Goal: Transaction & Acquisition: Subscribe to service/newsletter

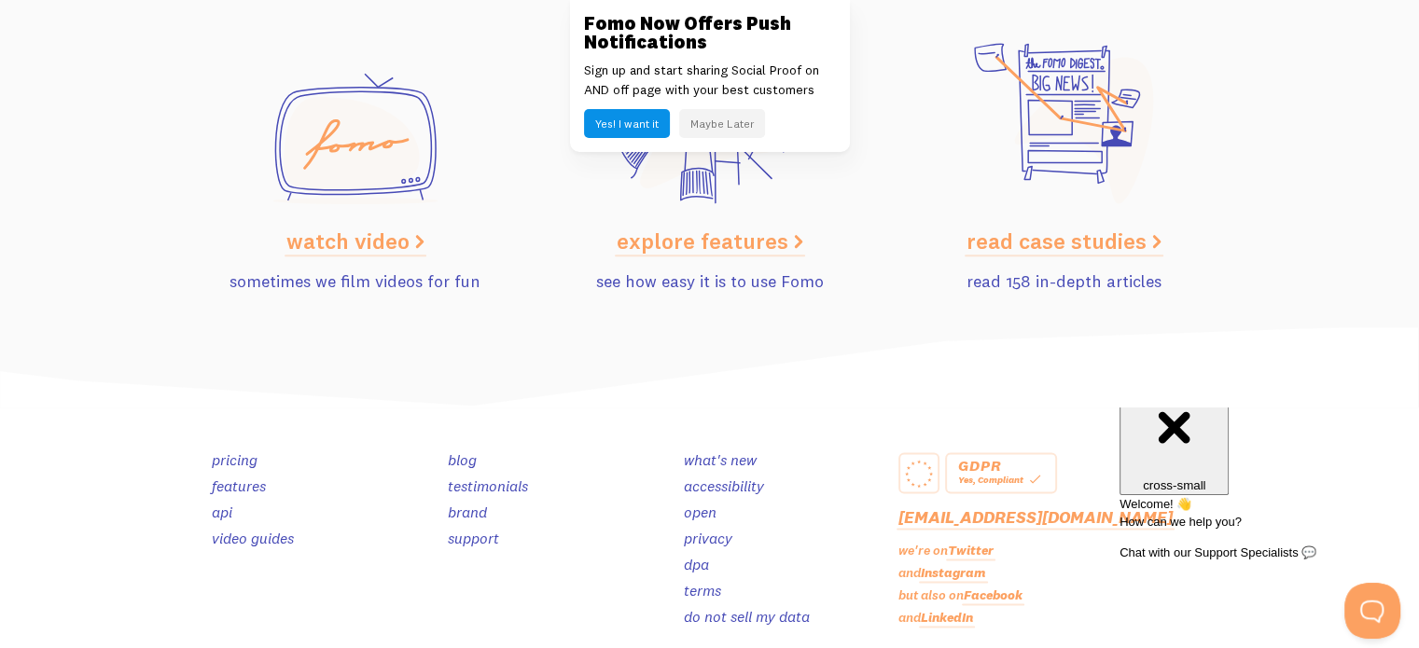
scroll to position [9488, 0]
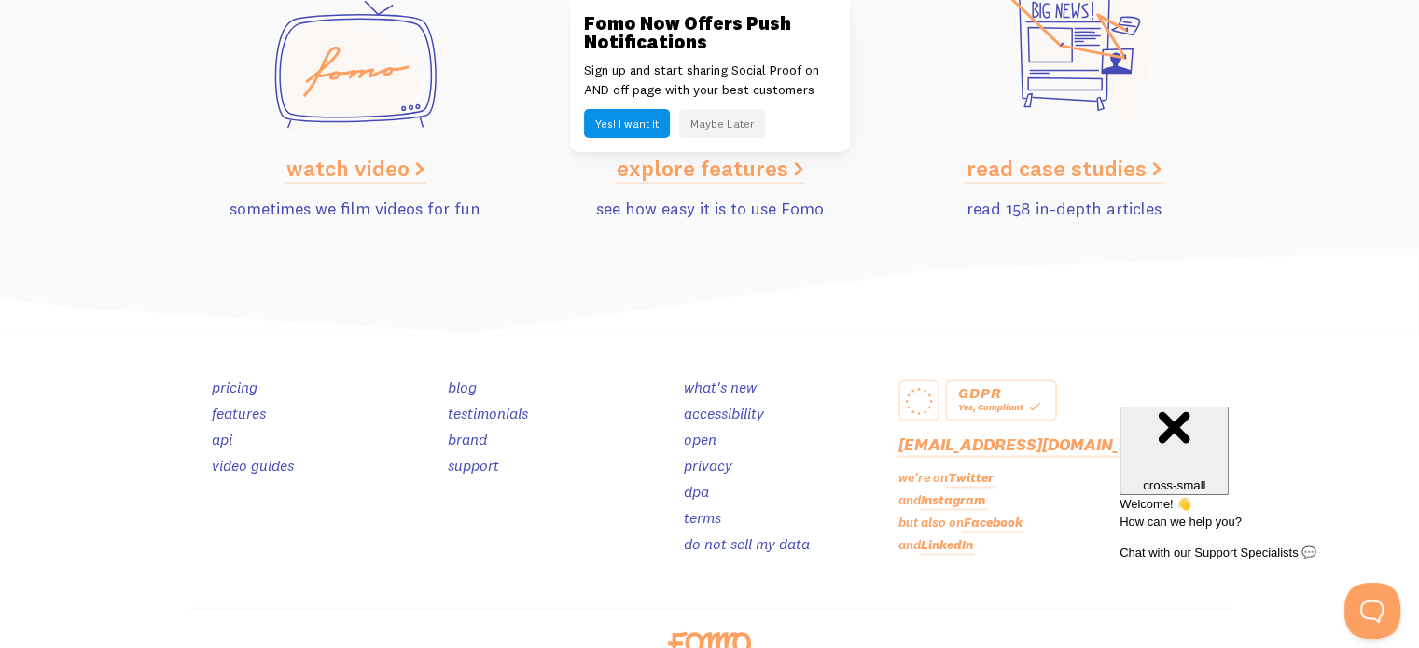
click at [724, 132] on button "Maybe Later" at bounding box center [722, 123] width 86 height 29
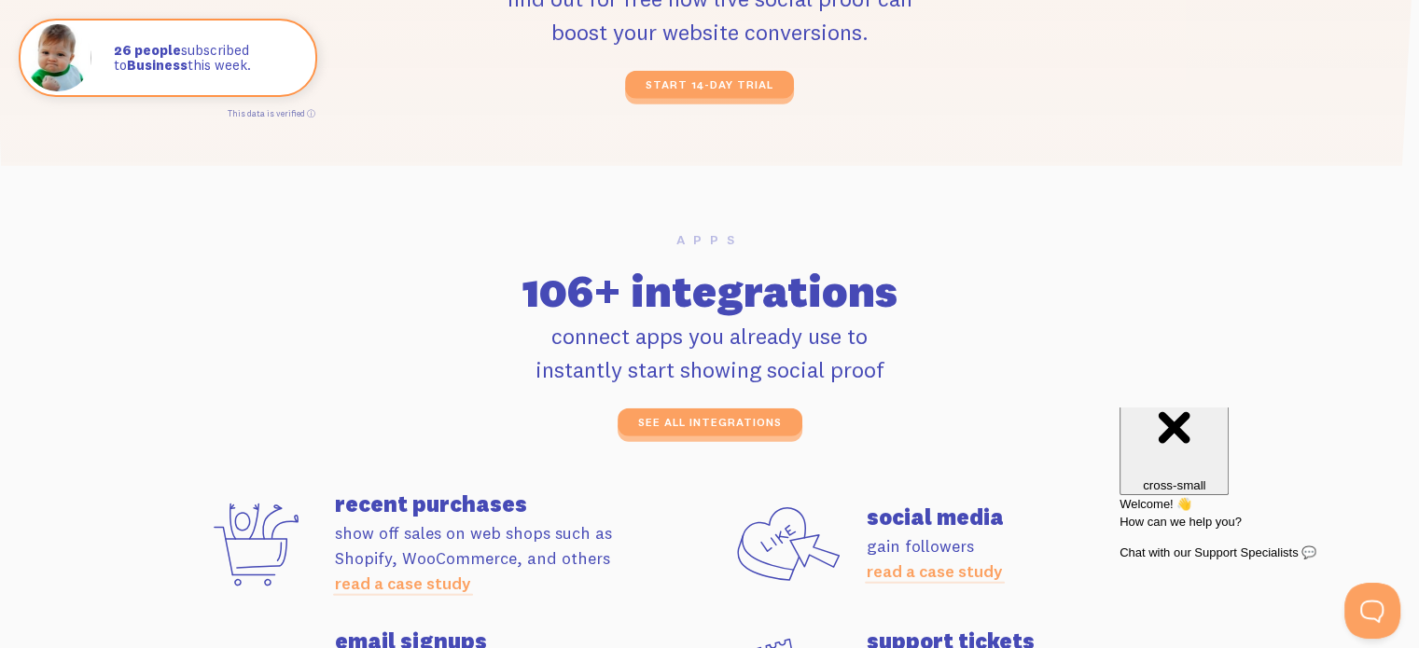
scroll to position [4852, 0]
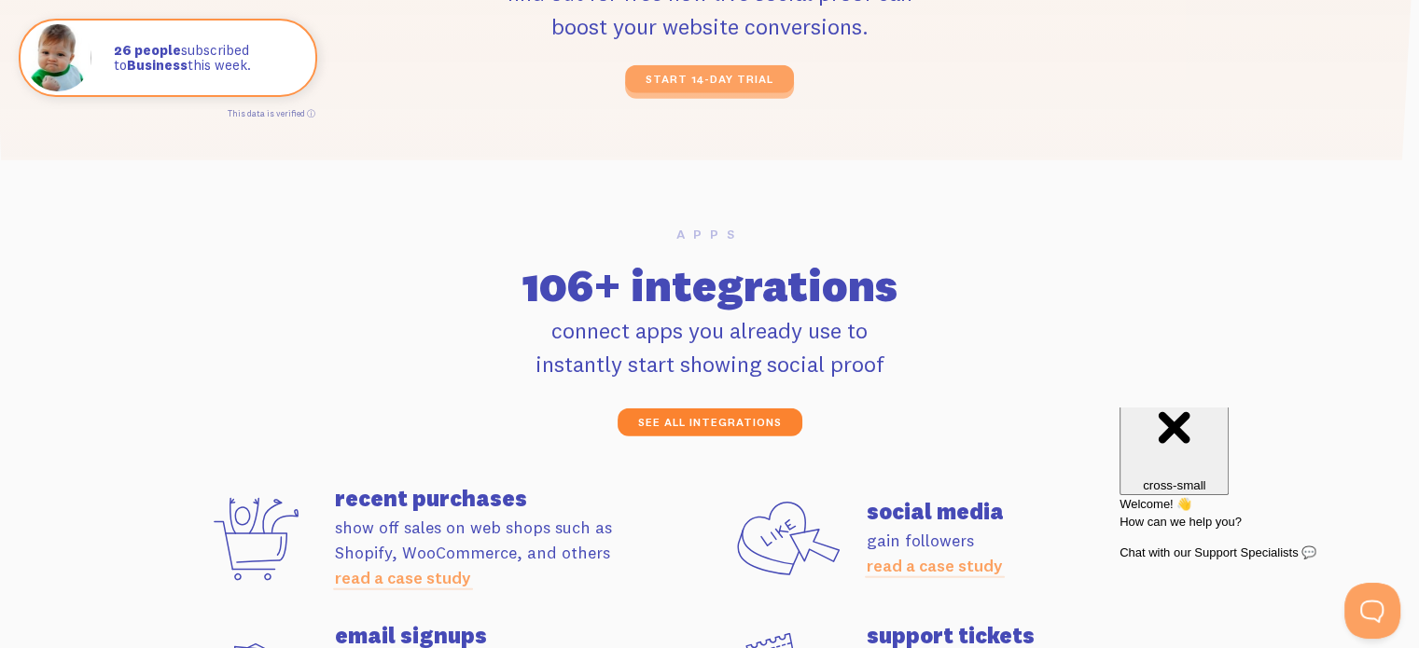
click at [750, 412] on link "see all integrations" at bounding box center [709, 423] width 185 height 28
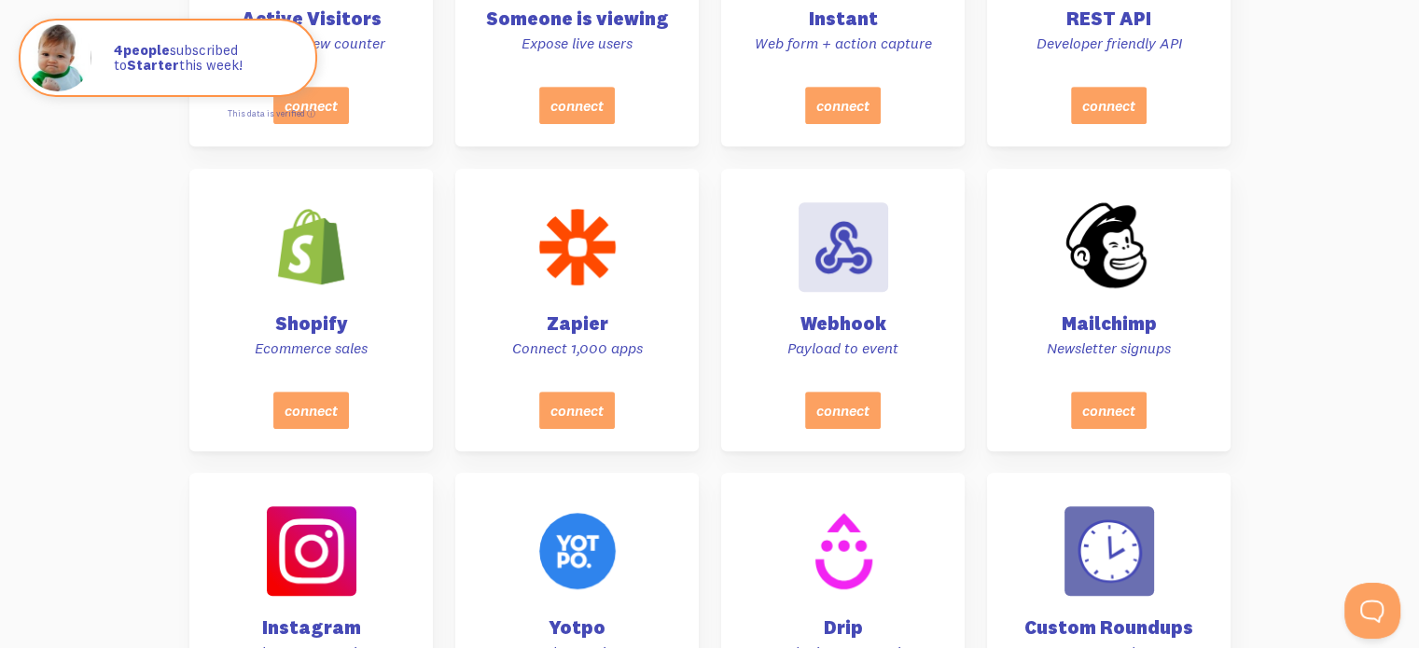
scroll to position [1060, 0]
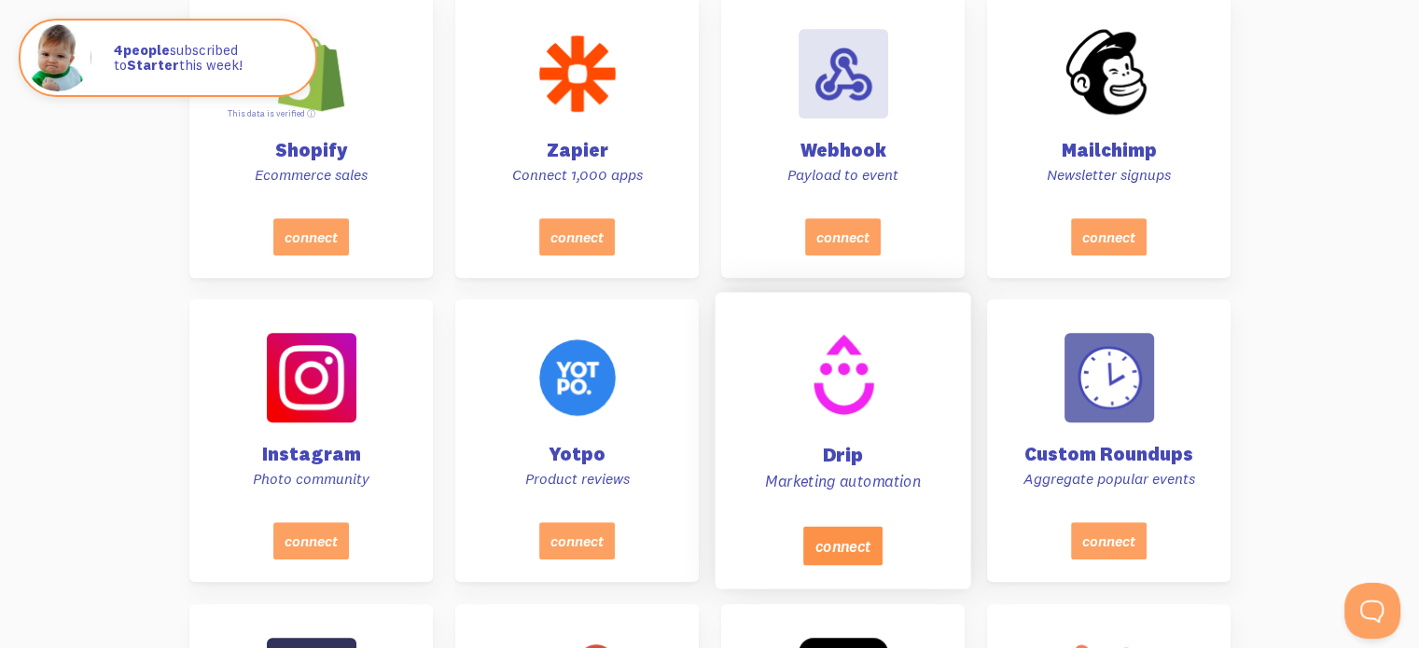
click at [843, 540] on button "connect" at bounding box center [841, 546] width 79 height 39
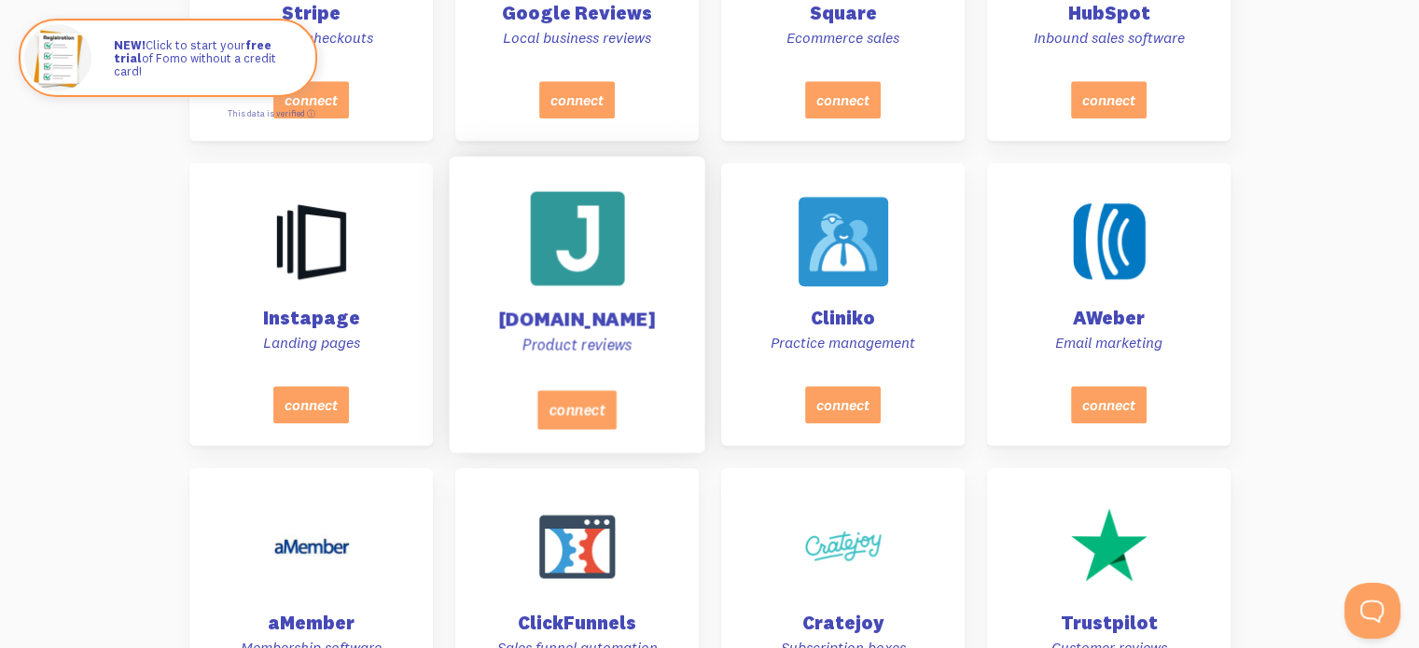
click at [619, 257] on div at bounding box center [577, 238] width 94 height 94
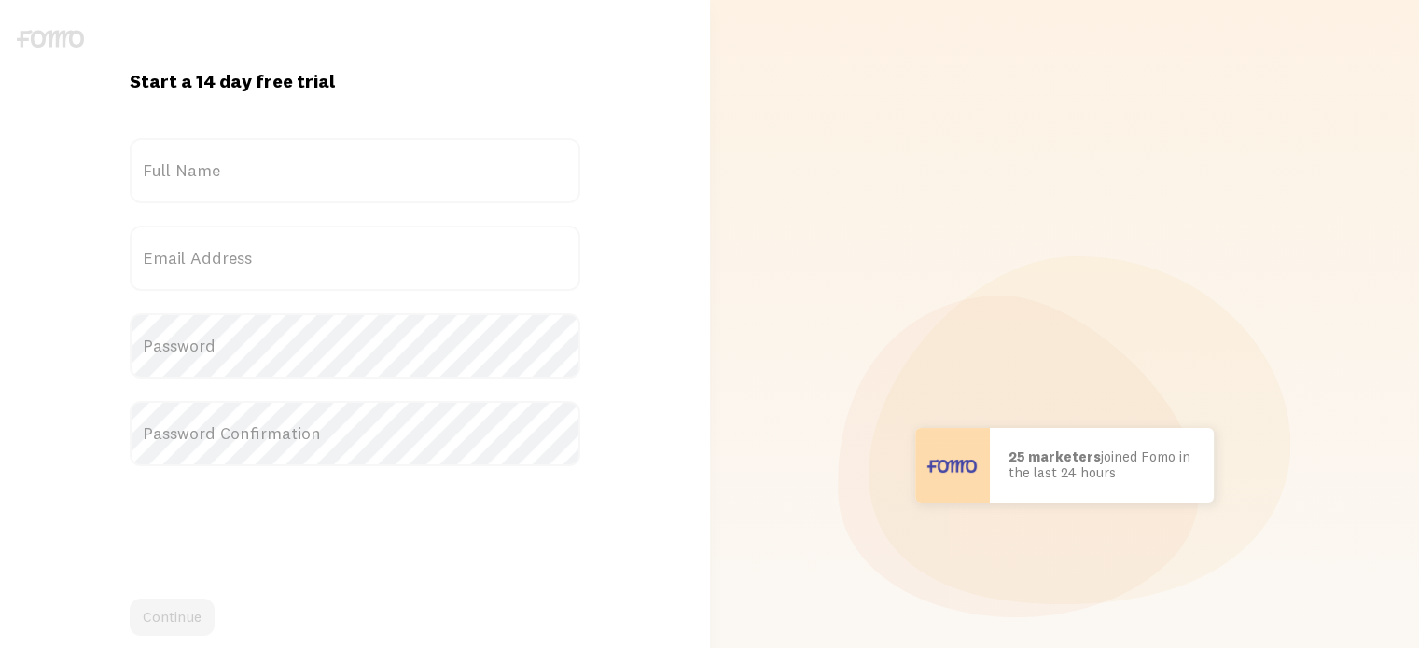
scroll to position [282, 0]
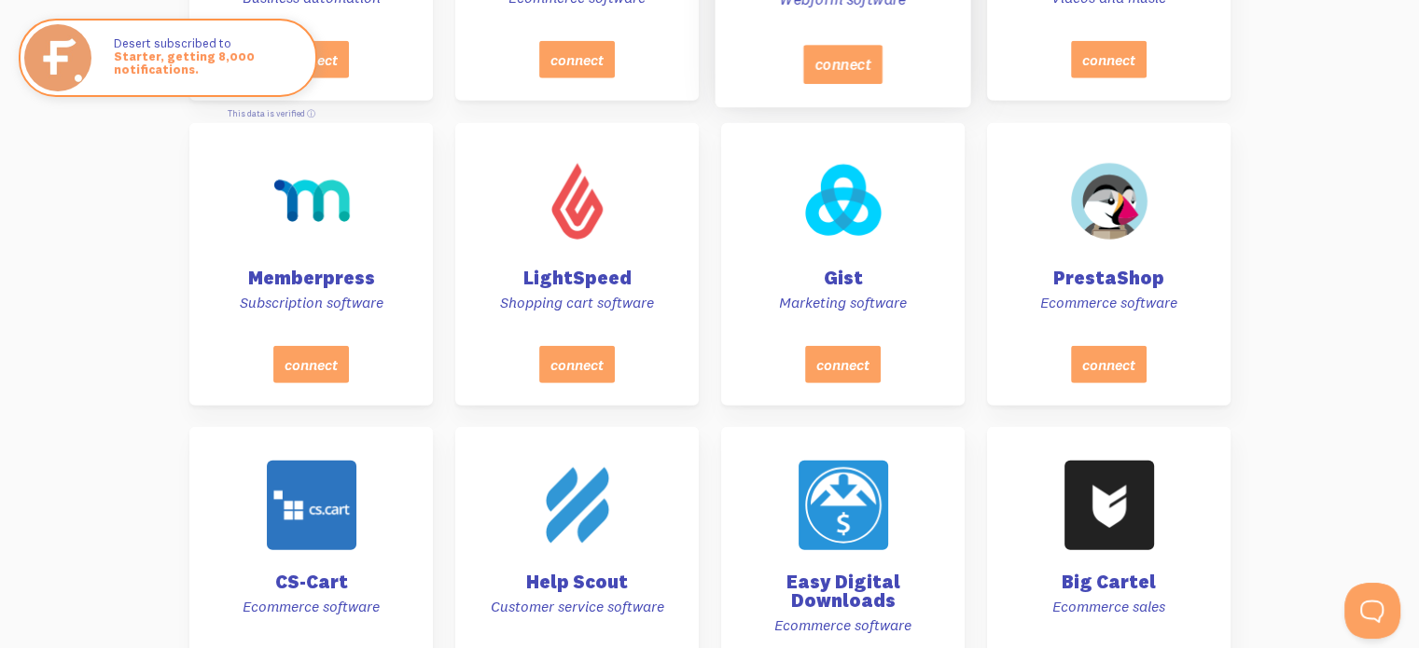
scroll to position [5220, 0]
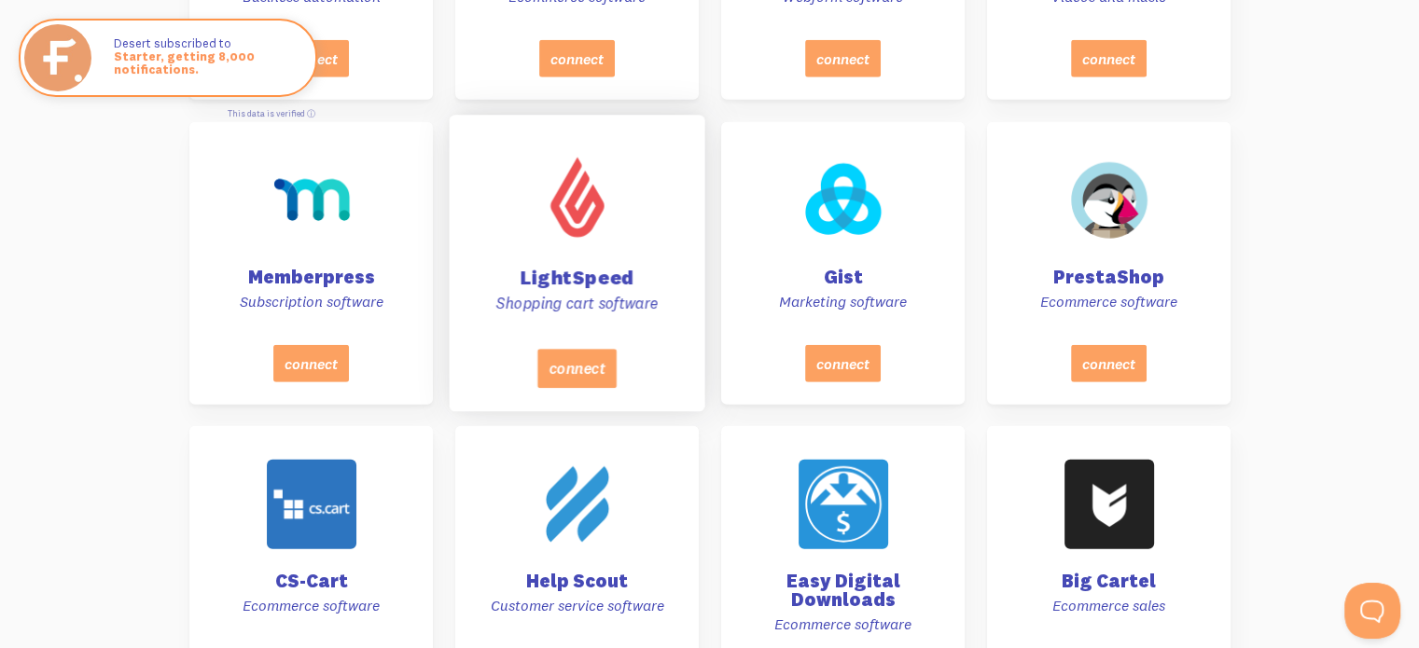
click at [602, 268] on h4 "LightSpeed" at bounding box center [576, 278] width 209 height 20
